Goal: Entertainment & Leisure: Consume media (video, audio)

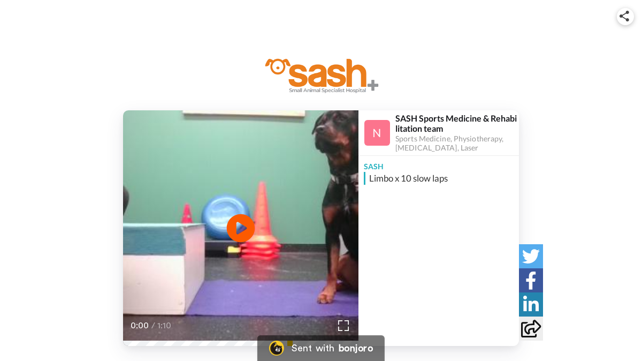
click at [245, 221] on icon at bounding box center [241, 228] width 28 height 28
click at [330, 216] on video at bounding box center [240, 227] width 235 height 235
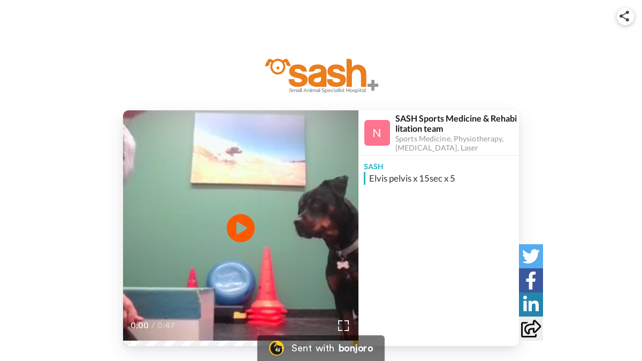
click at [235, 227] on icon at bounding box center [241, 228] width 28 height 28
click at [238, 220] on icon at bounding box center [241, 228] width 28 height 28
